Goal: Browse casually

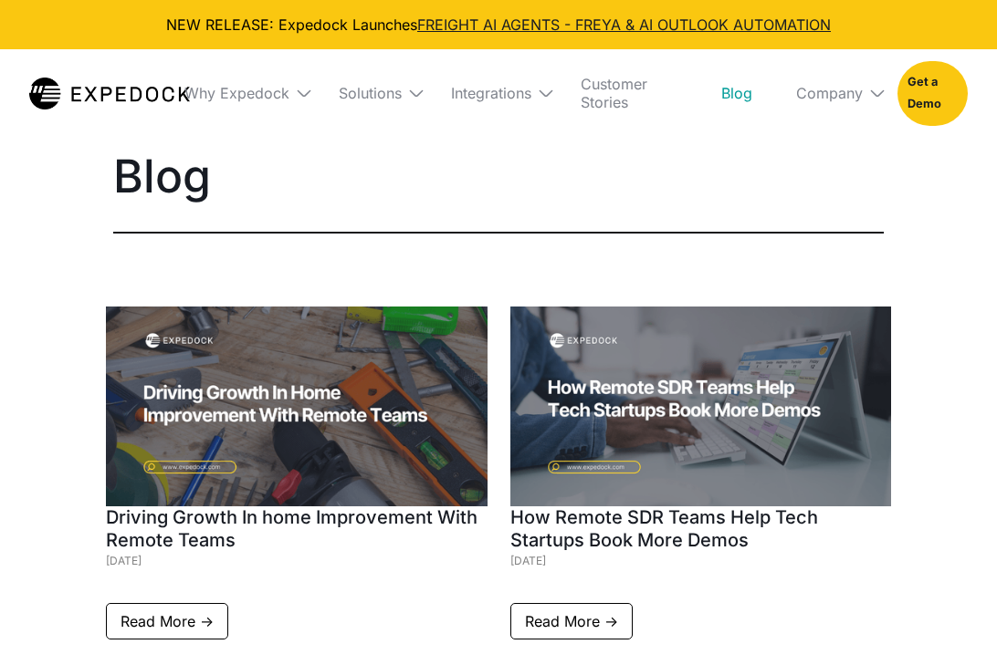
select select
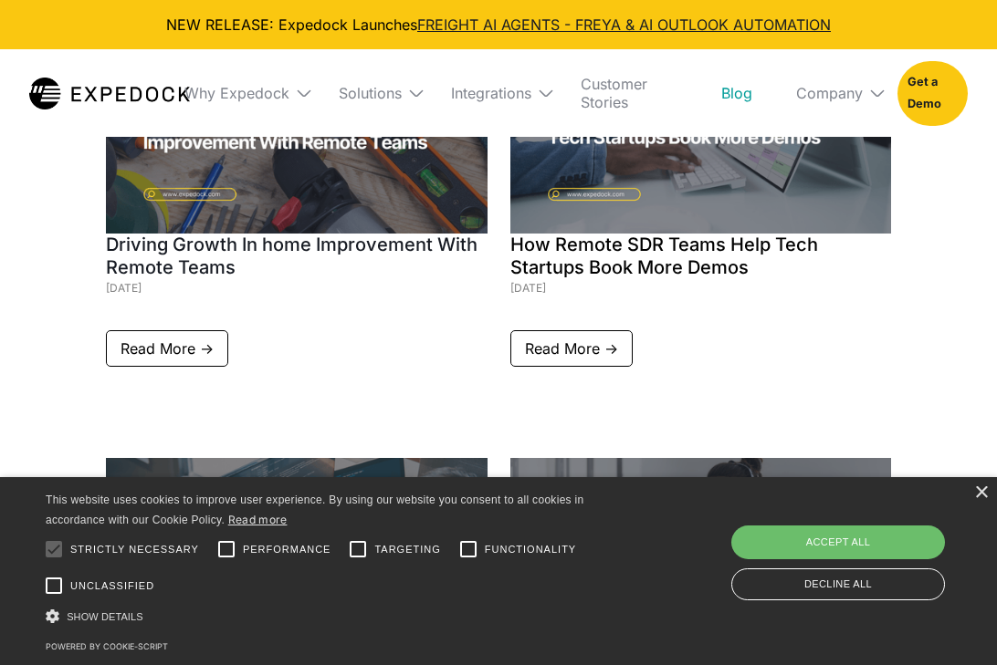
scroll to position [274, 0]
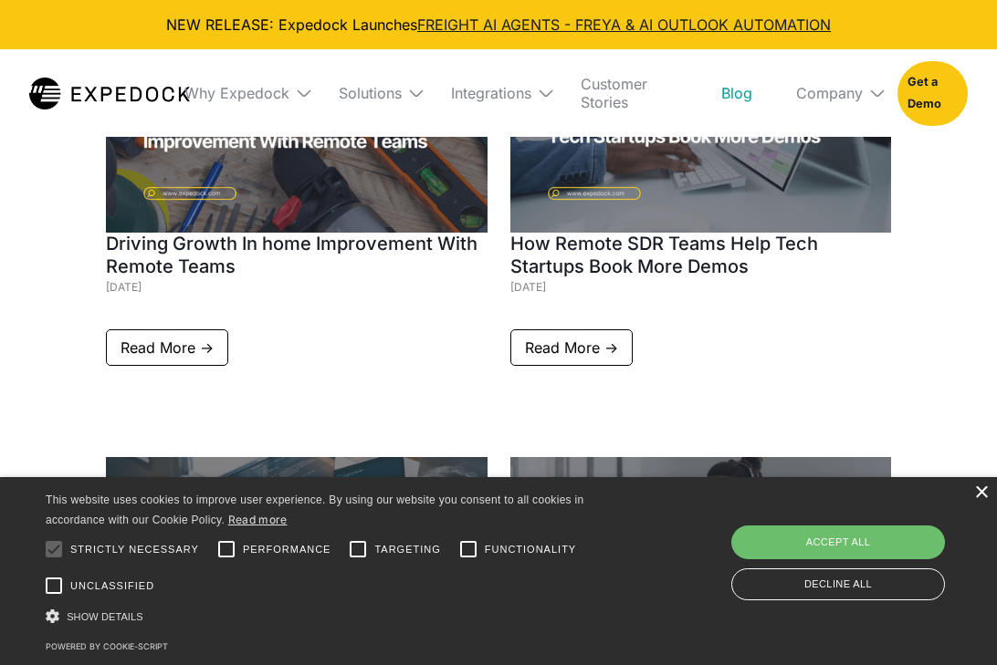
click at [982, 495] on div "×" at bounding box center [981, 493] width 14 height 14
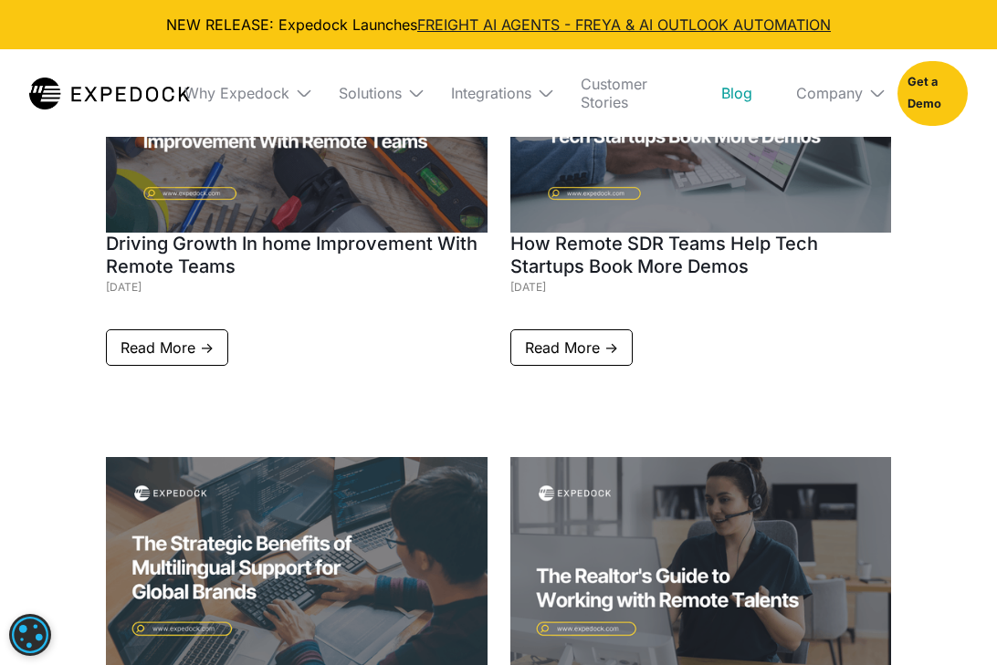
click at [417, 93] on img at bounding box center [416, 93] width 18 height 18
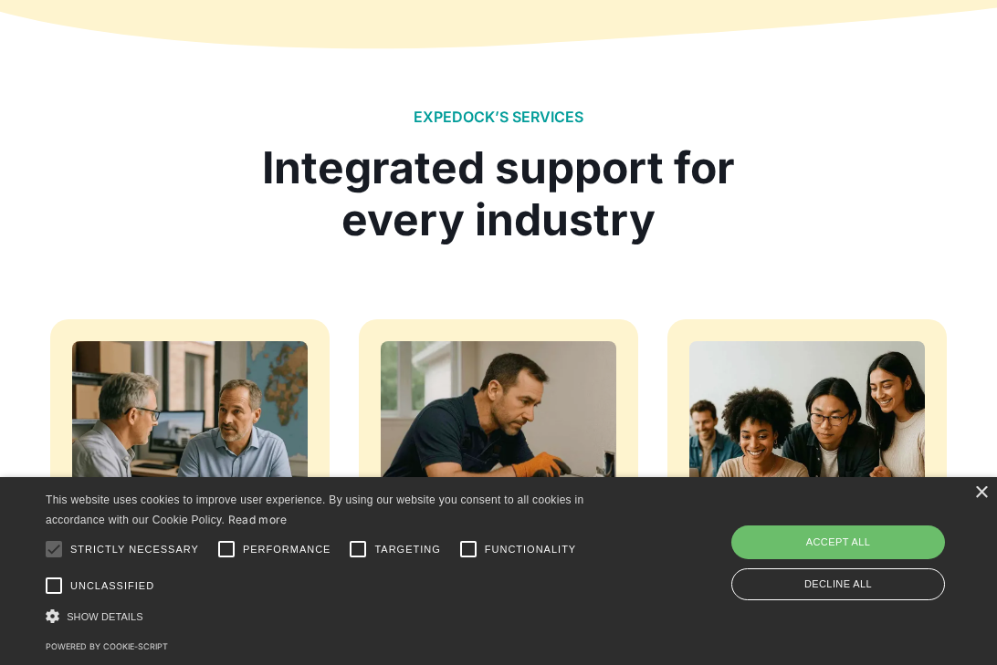
scroll to position [1643, 0]
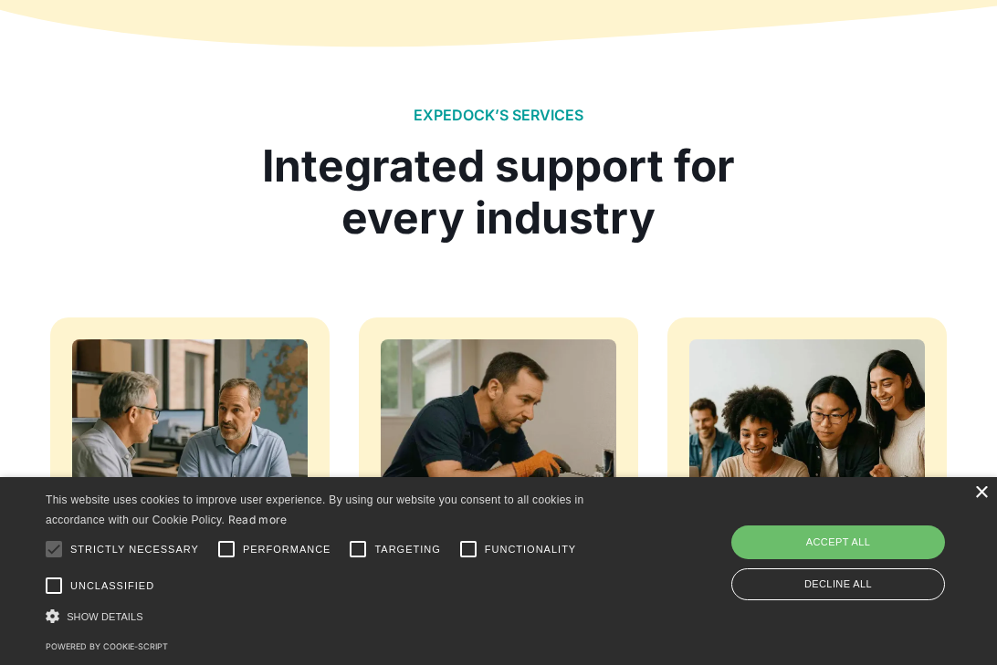
click at [980, 492] on div "×" at bounding box center [981, 493] width 14 height 14
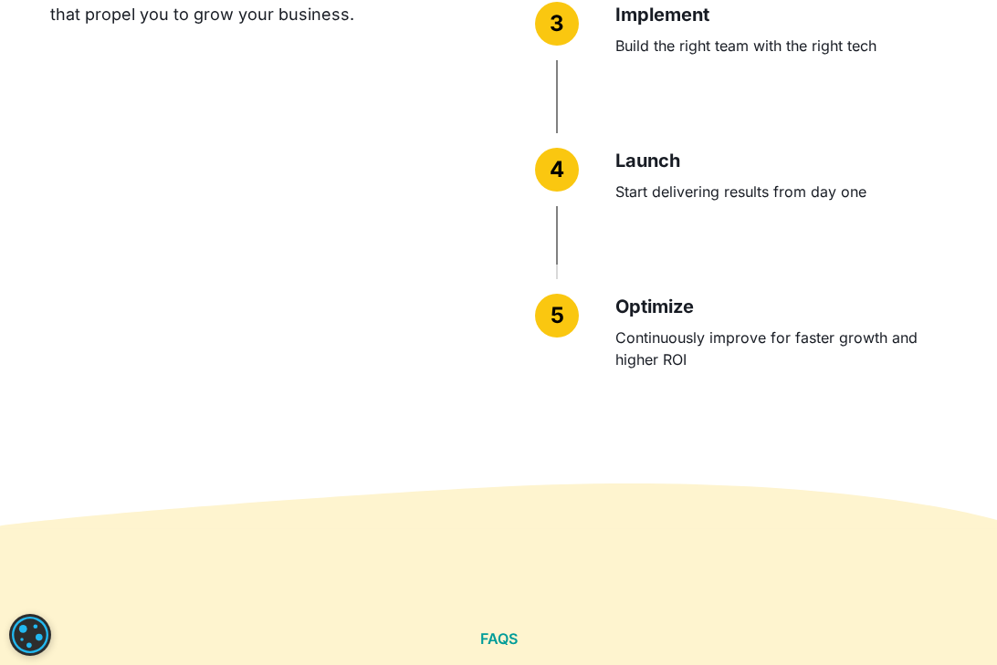
scroll to position [5110, 0]
